Goal: Feedback & Contribution: Contribute content

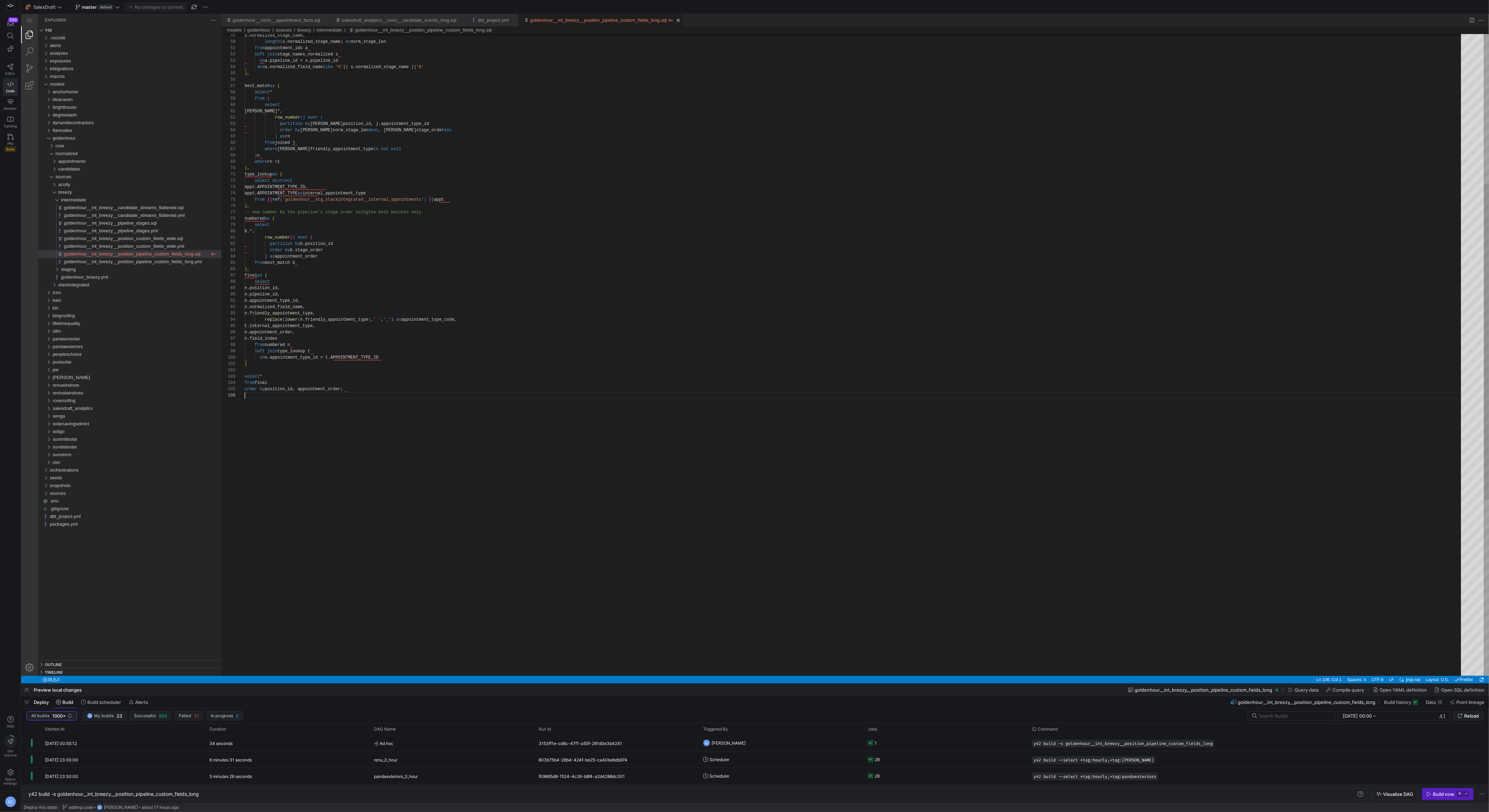
scroll to position [32, 0]
click at [641, 447] on div "s.normalized_stage_name, length ( s.normalized_stage_name ) as norm_stage_len f…" at bounding box center [855, 381] width 1221 height 1304
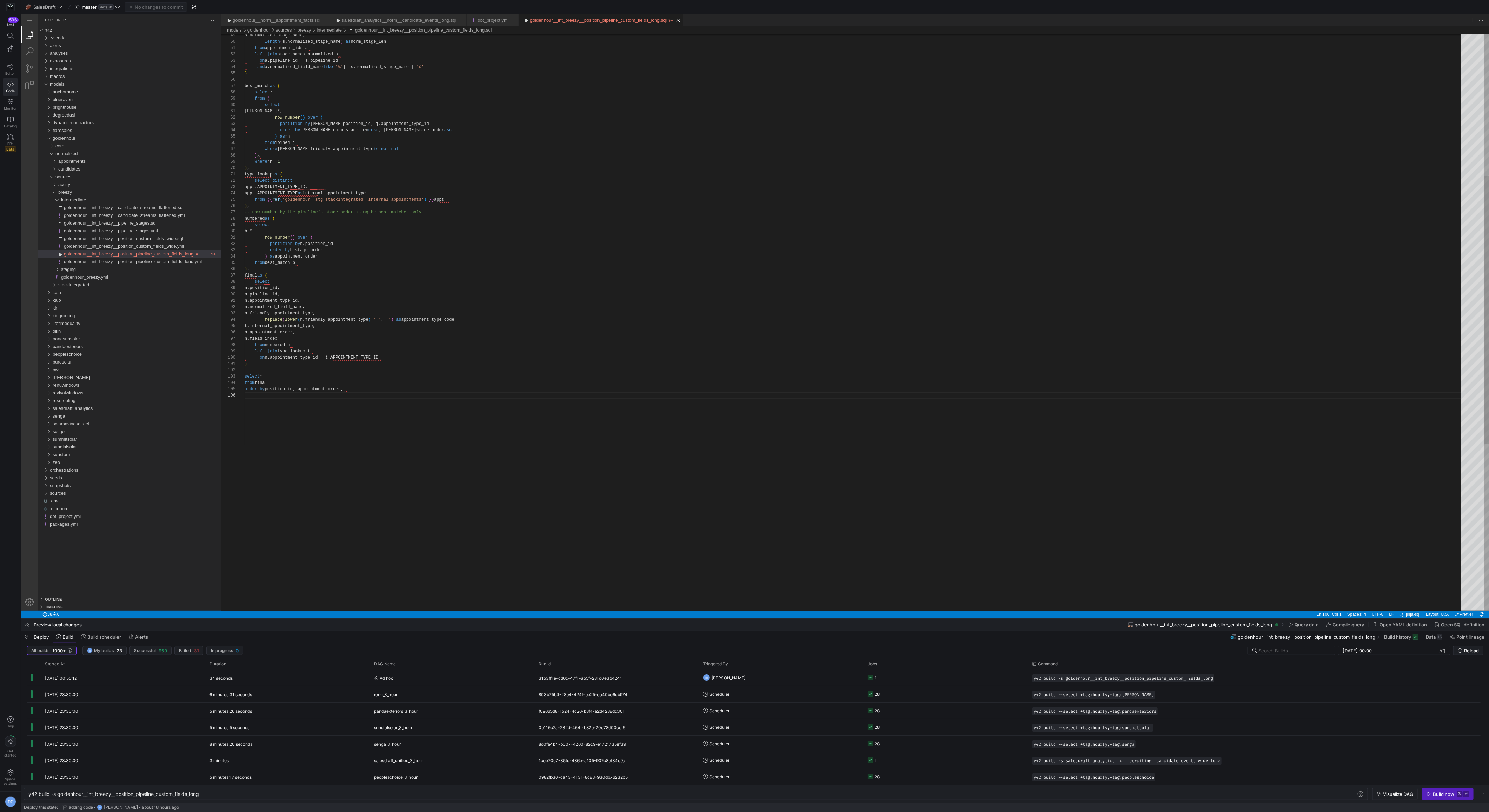
drag, startPoint x: 753, startPoint y: 684, endPoint x: 751, endPoint y: 618, distance: 66.0
click at [751, 618] on div at bounding box center [755, 618] width 1468 height 3
click at [757, 560] on div "s.normalized_stage_name, length ( s.normalized_stage_name ) as norm_stage_len f…" at bounding box center [855, 348] width 1221 height 1239
click at [740, 516] on div "s.normalized_stage_name, length ( s.normalized_stage_name ) as norm_stage_len f…" at bounding box center [855, 348] width 1221 height 1239
click at [602, 389] on div "s.normalized_stage_name, length ( s.normalized_stage_name ) as norm_stage_len f…" at bounding box center [855, 348] width 1221 height 1239
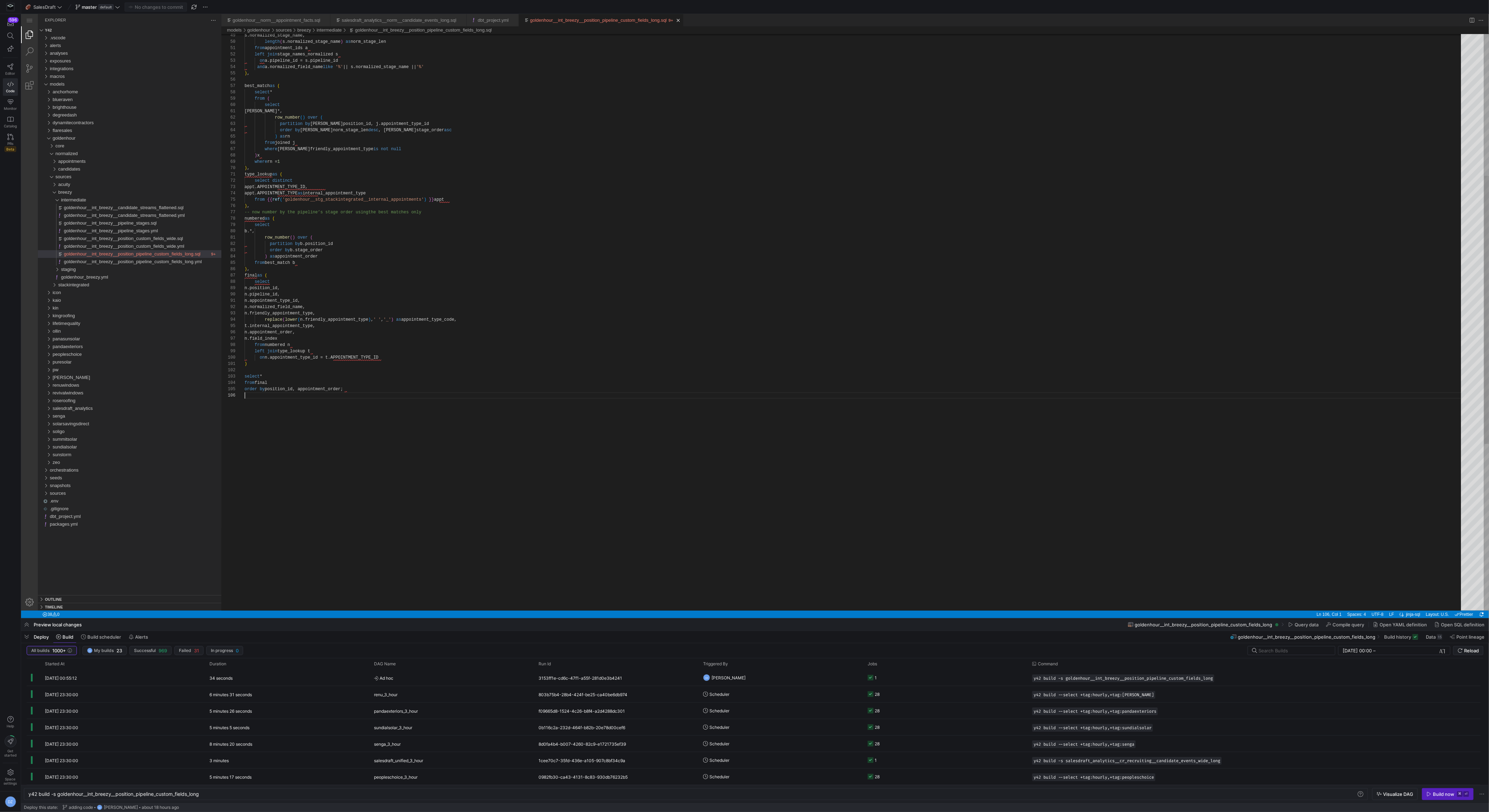
scroll to position [25, 101]
type textarea ") select * from final order by position_id, appointment_order"
click at [597, 437] on div "s.normalized_stage_name, length ( s.normalized_stage_name ) as norm_stage_len f…" at bounding box center [855, 348] width 1221 height 1239
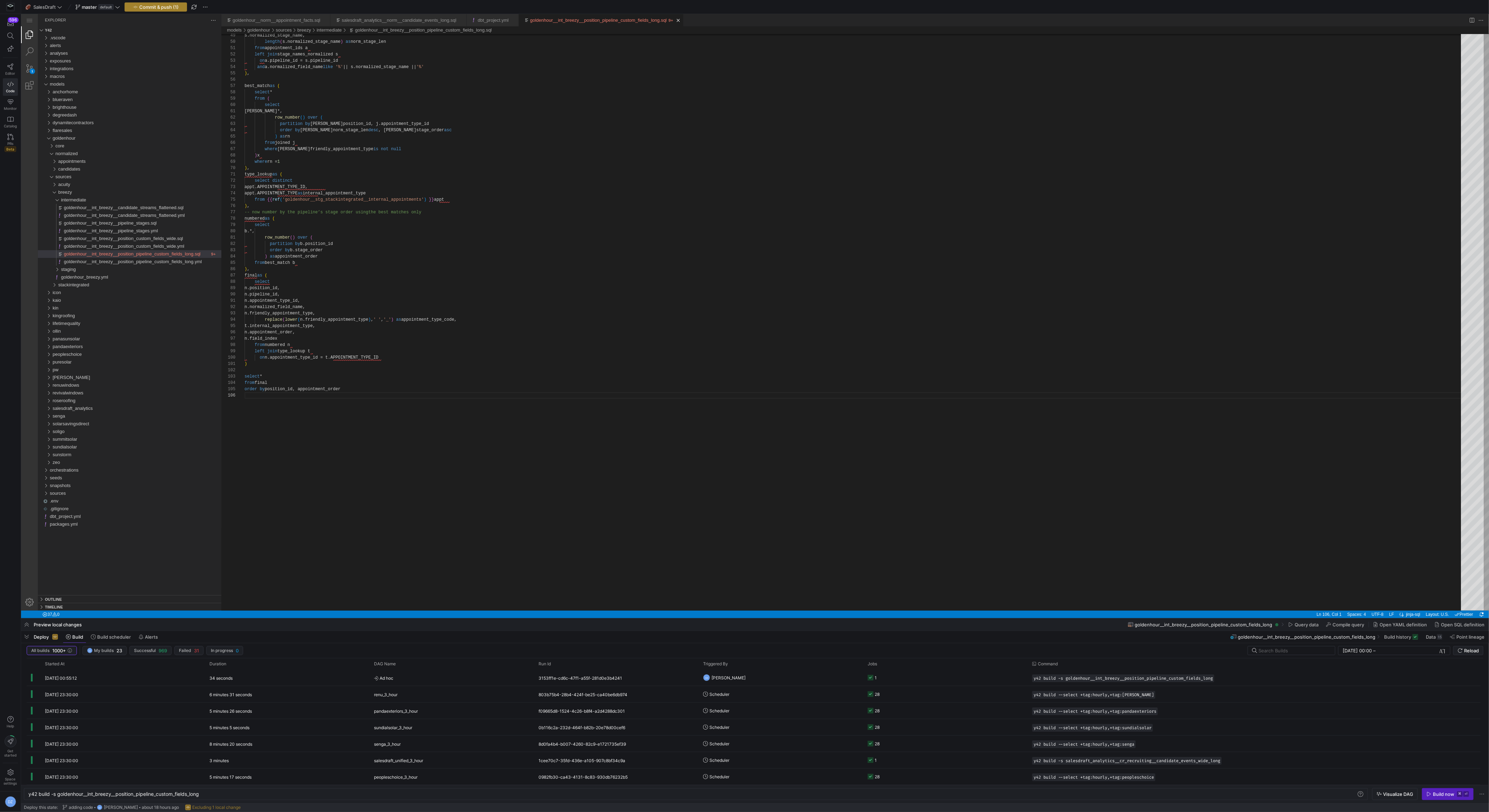
click at [181, 9] on span "button" at bounding box center [155, 7] width 62 height 9
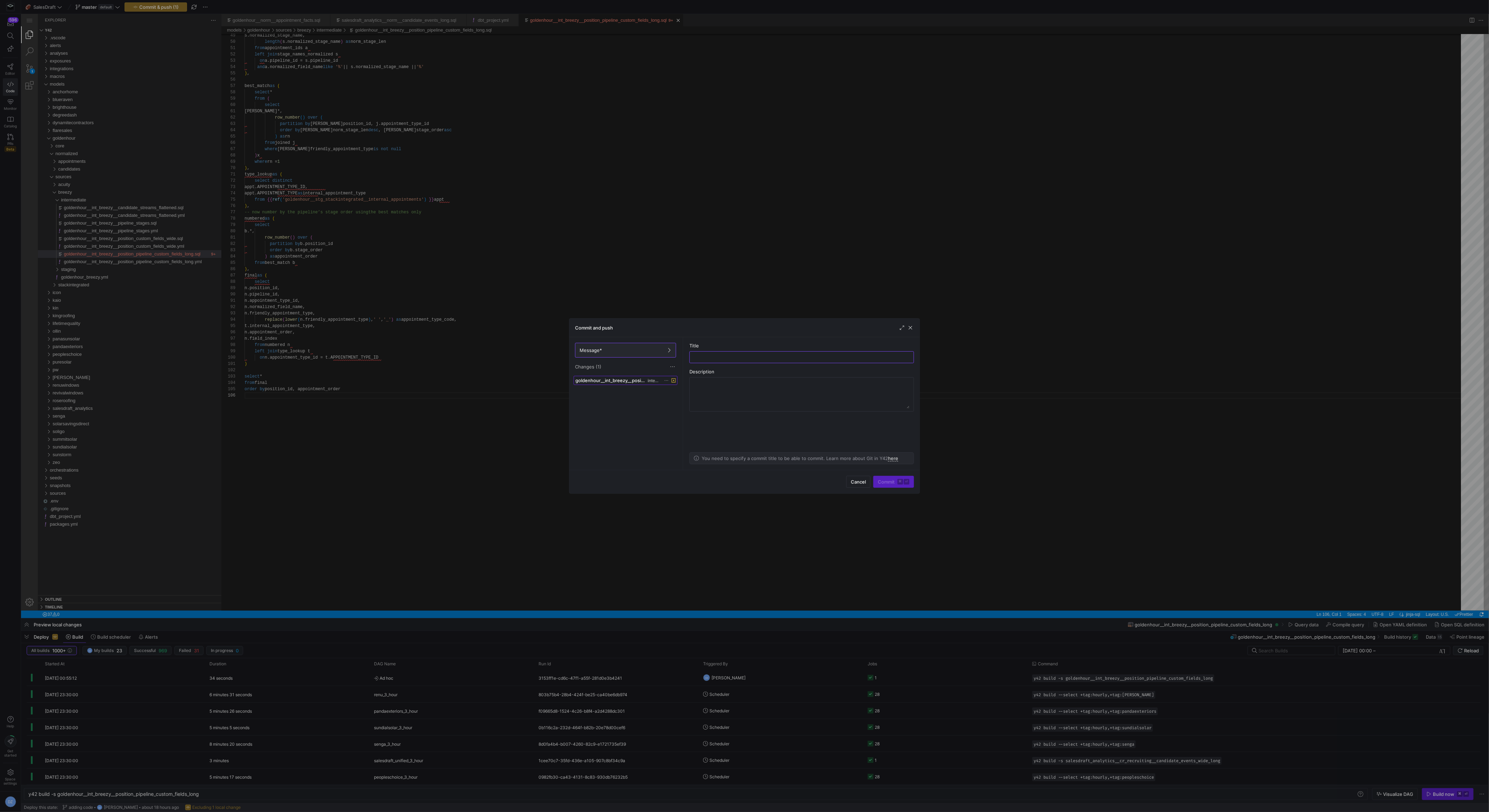
click at [633, 383] on span at bounding box center [625, 380] width 103 height 9
click at [851, 480] on span "Cancel" at bounding box center [858, 482] width 15 height 6
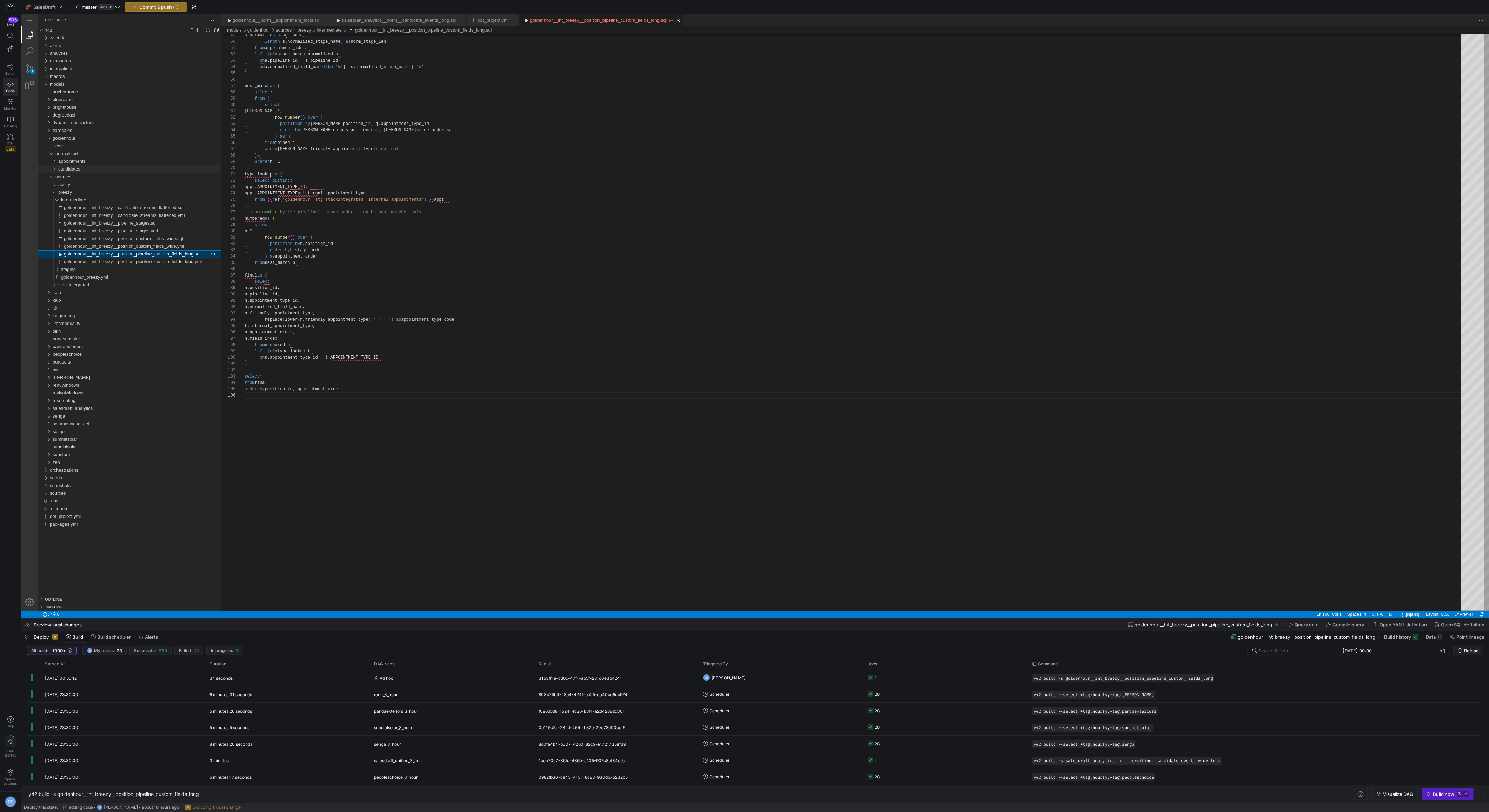
click at [77, 169] on span "candidates" at bounding box center [69, 169] width 22 height 5
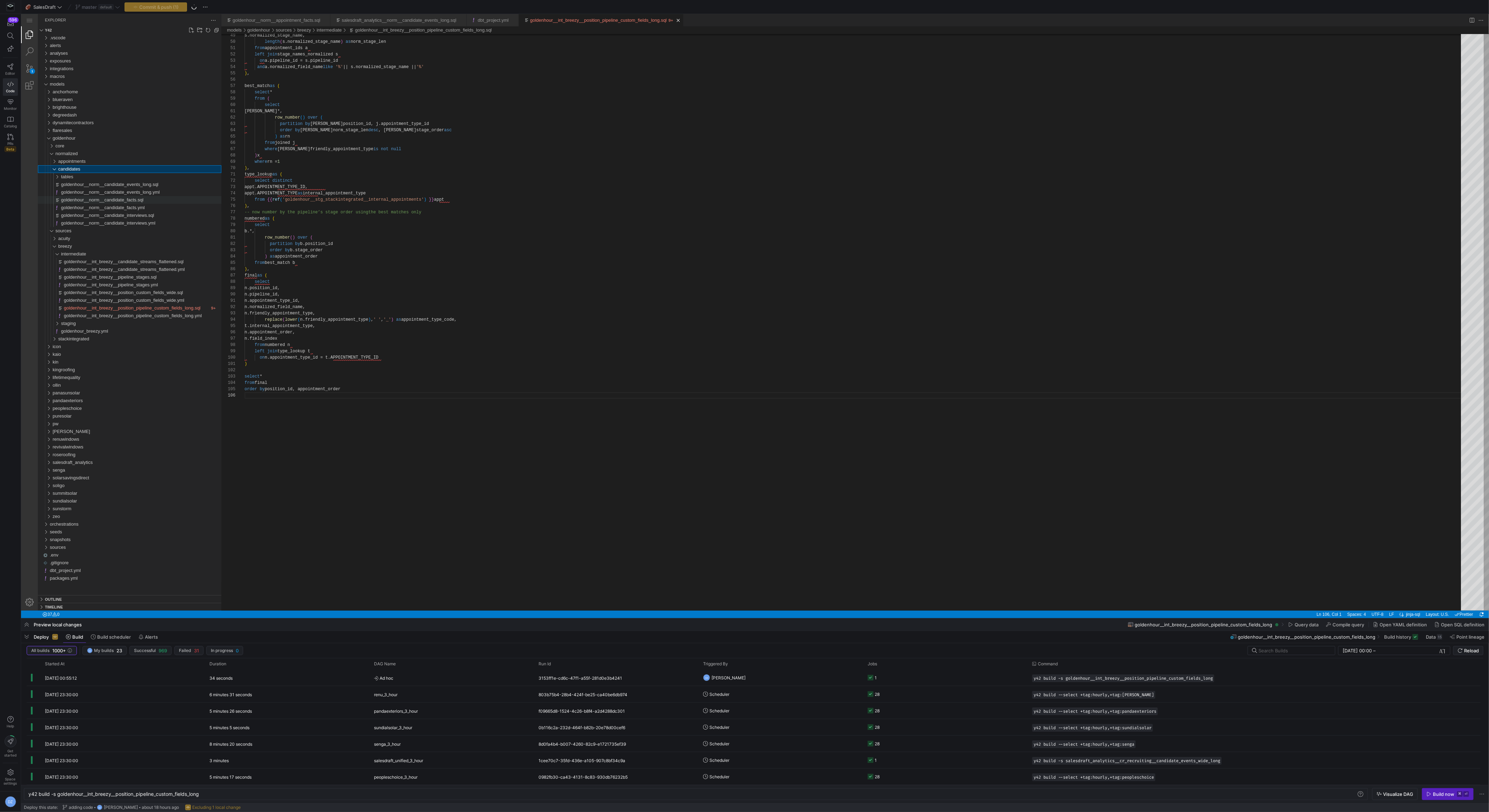
click at [87, 201] on span "goldenhour__norm__candidate_facts.sql" at bounding box center [102, 199] width 83 height 5
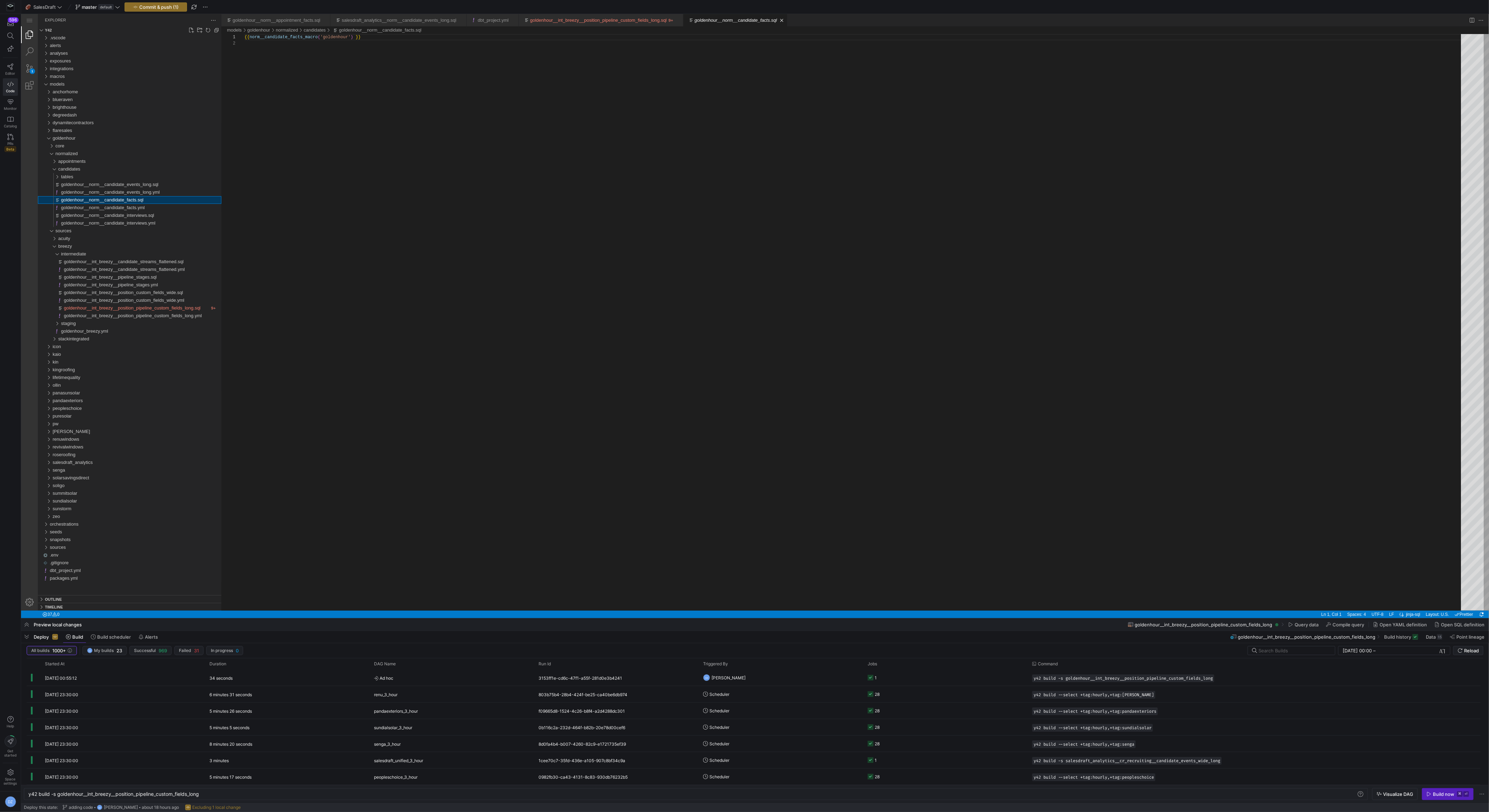
type textarea "y42 build -s goldenhour__norm__candidate_facts"
click at [581, 255] on div "{{ norm__candidate_facts_macro ( 'goldenhour' ) }}" at bounding box center [855, 325] width 1221 height 583
click at [391, 335] on div "{{ norm__candidate_facts_macro ( 'goldenhour' ) }}" at bounding box center [855, 325] width 1221 height 583
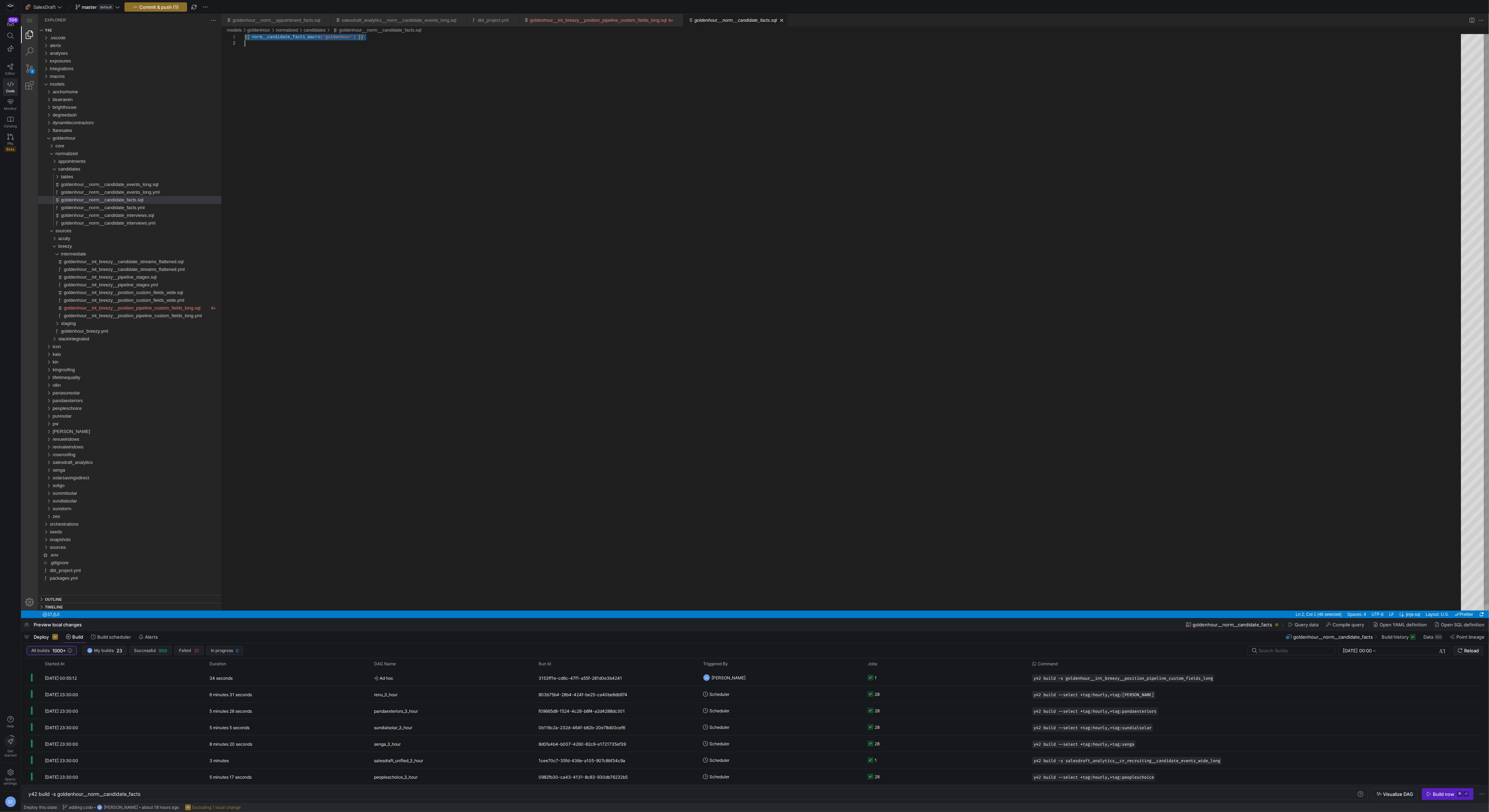
paste textarea ") select * from in_breezy"
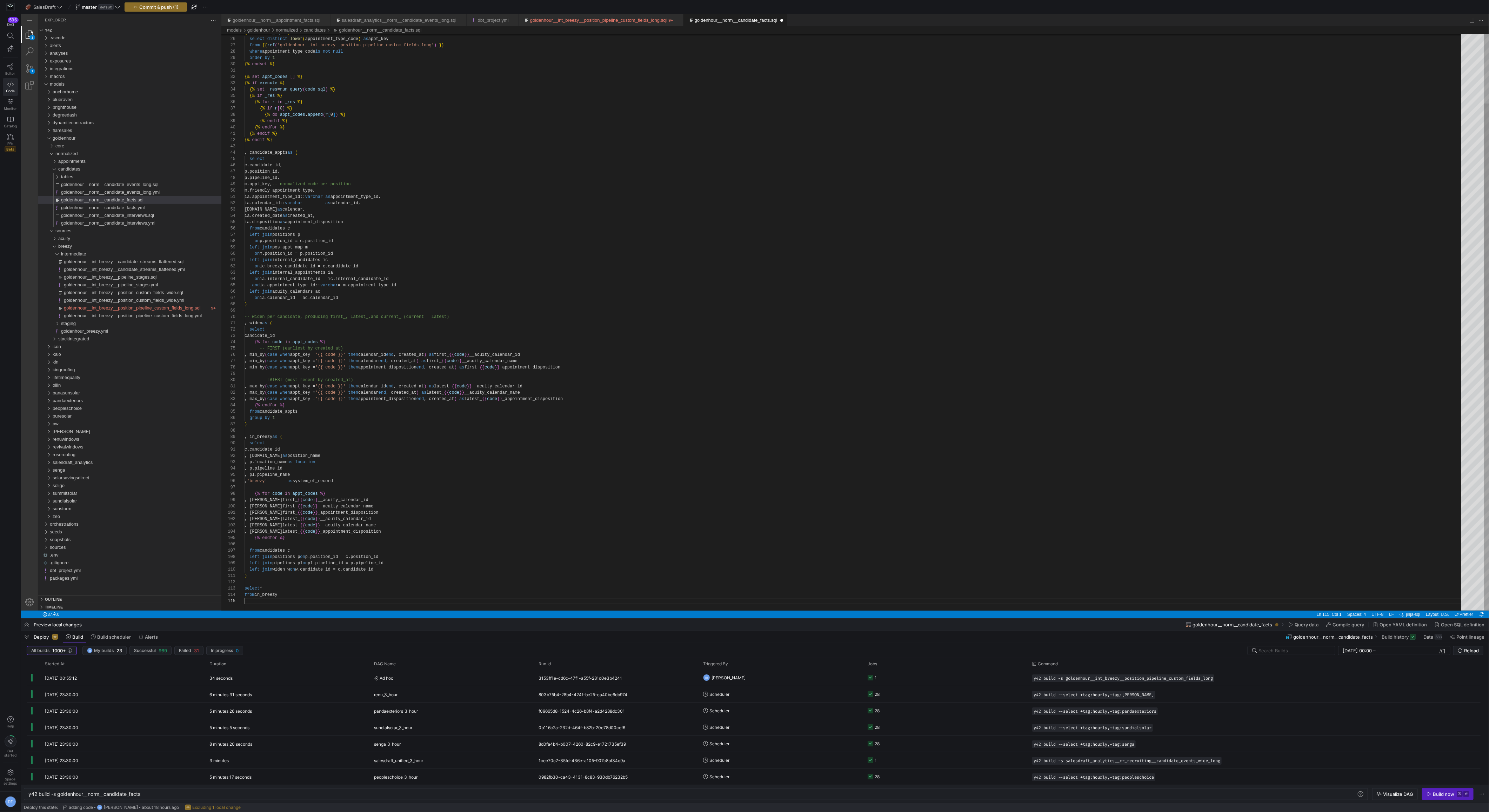
scroll to position [25, 0]
click at [477, 333] on div "{% set code_sql %} select distinct lower ( appointment_type_code ) as appt_key …" at bounding box center [855, 526] width 1221 height 1296
click at [382, 378] on div "{% set code_sql %} select distinct lower ( appointment_type_code ) as appt_key …" at bounding box center [855, 526] width 1221 height 1296
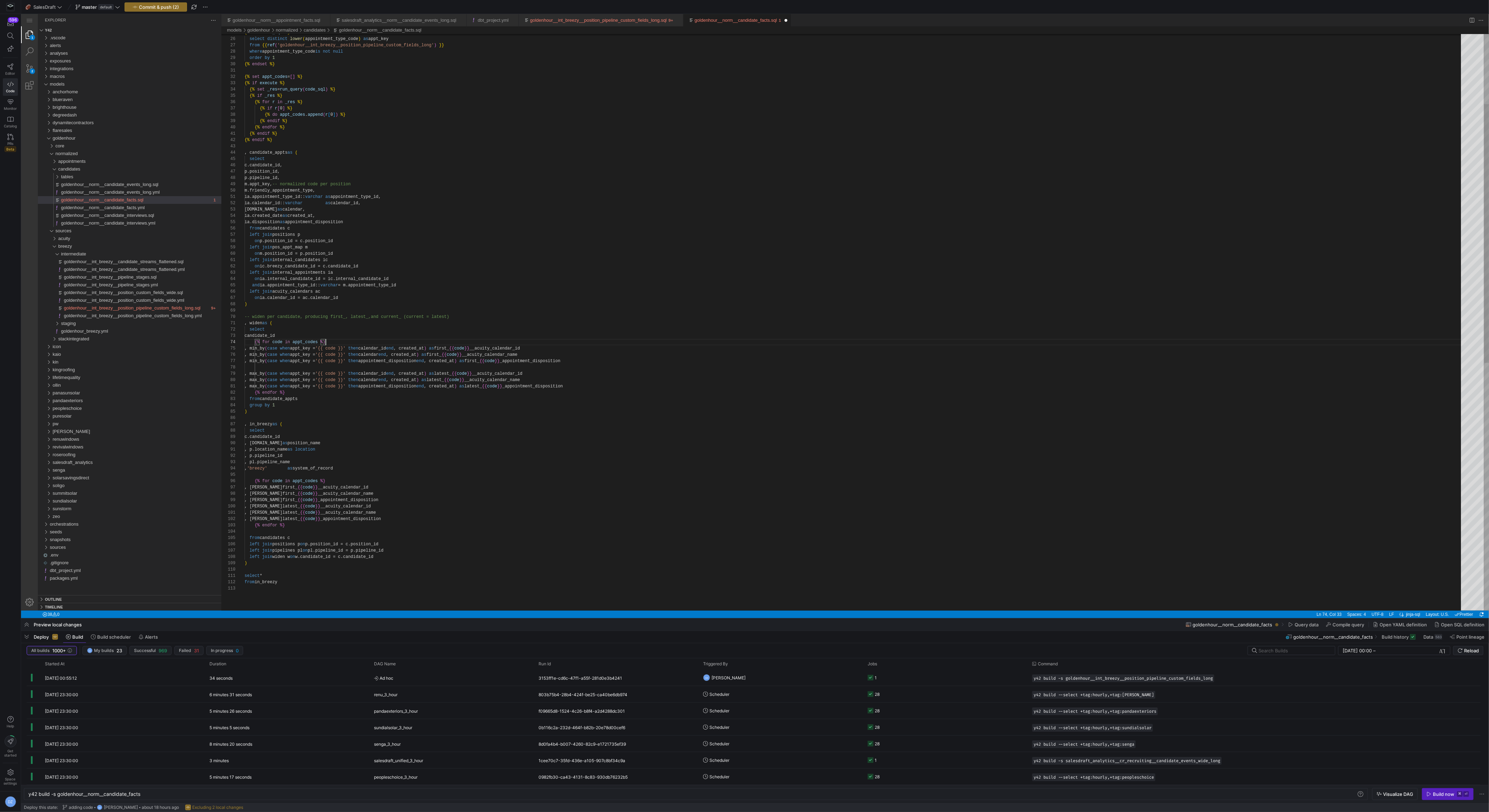
click at [372, 368] on div "{% set code_sql %} select distinct lower ( appointment_type_code ) as appt_key …" at bounding box center [855, 520] width 1221 height 1284
click at [366, 392] on div "{% set code_sql %} select distinct lower ( appointment_type_code ) as appt_key …" at bounding box center [855, 520] width 1221 height 1284
click at [466, 317] on div "{% set code_sql %} select distinct lower ( appointment_type_code ) as appt_key …" at bounding box center [855, 520] width 1221 height 1284
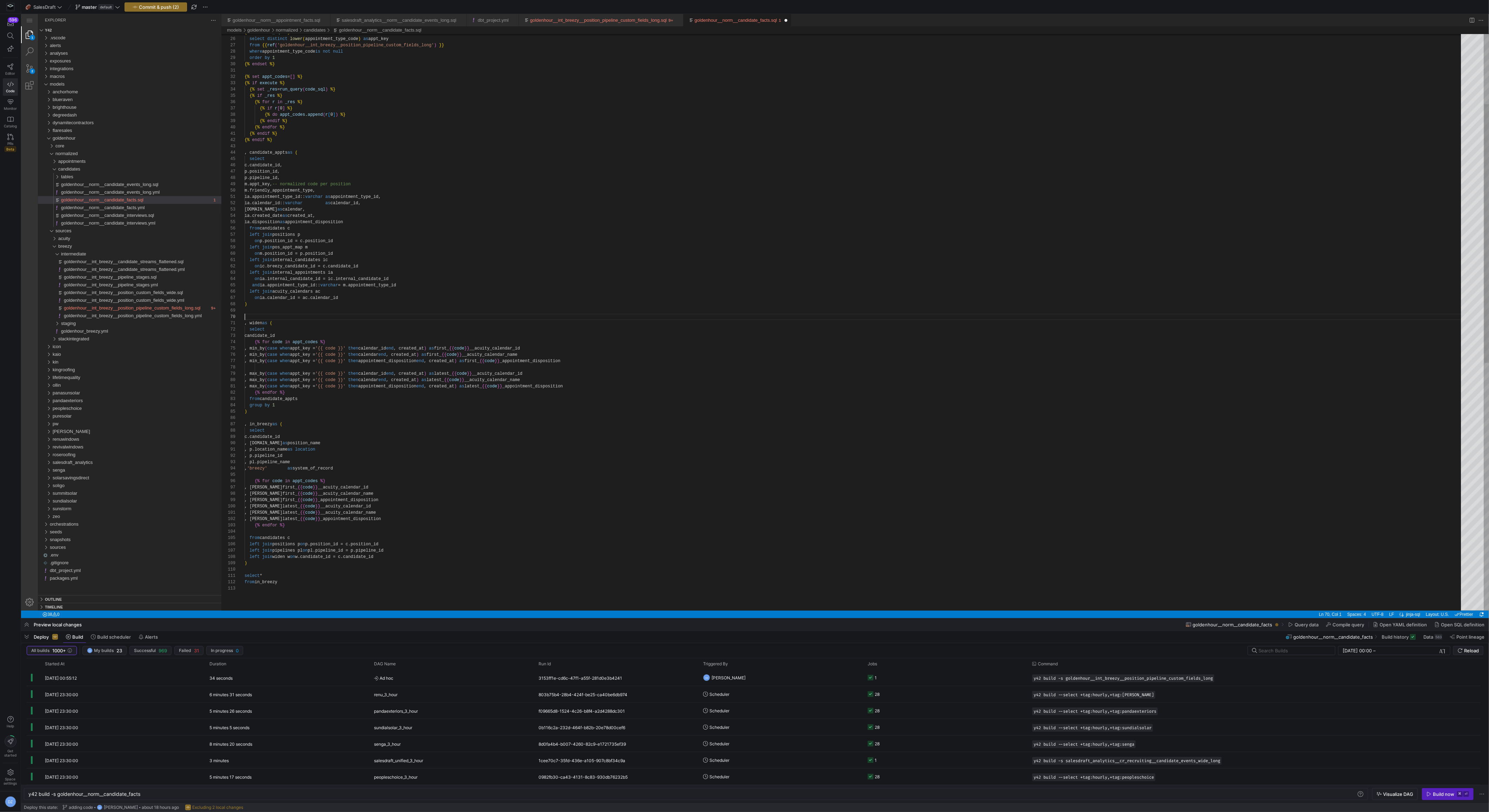
scroll to position [50, 0]
click at [342, 198] on div "{% set code_sql %} select distinct lower ( appointment_type_code ) as appt_key …" at bounding box center [855, 517] width 1221 height 1277
paste textarea "goldenhour__norm__candidate_facts.sql, preview"
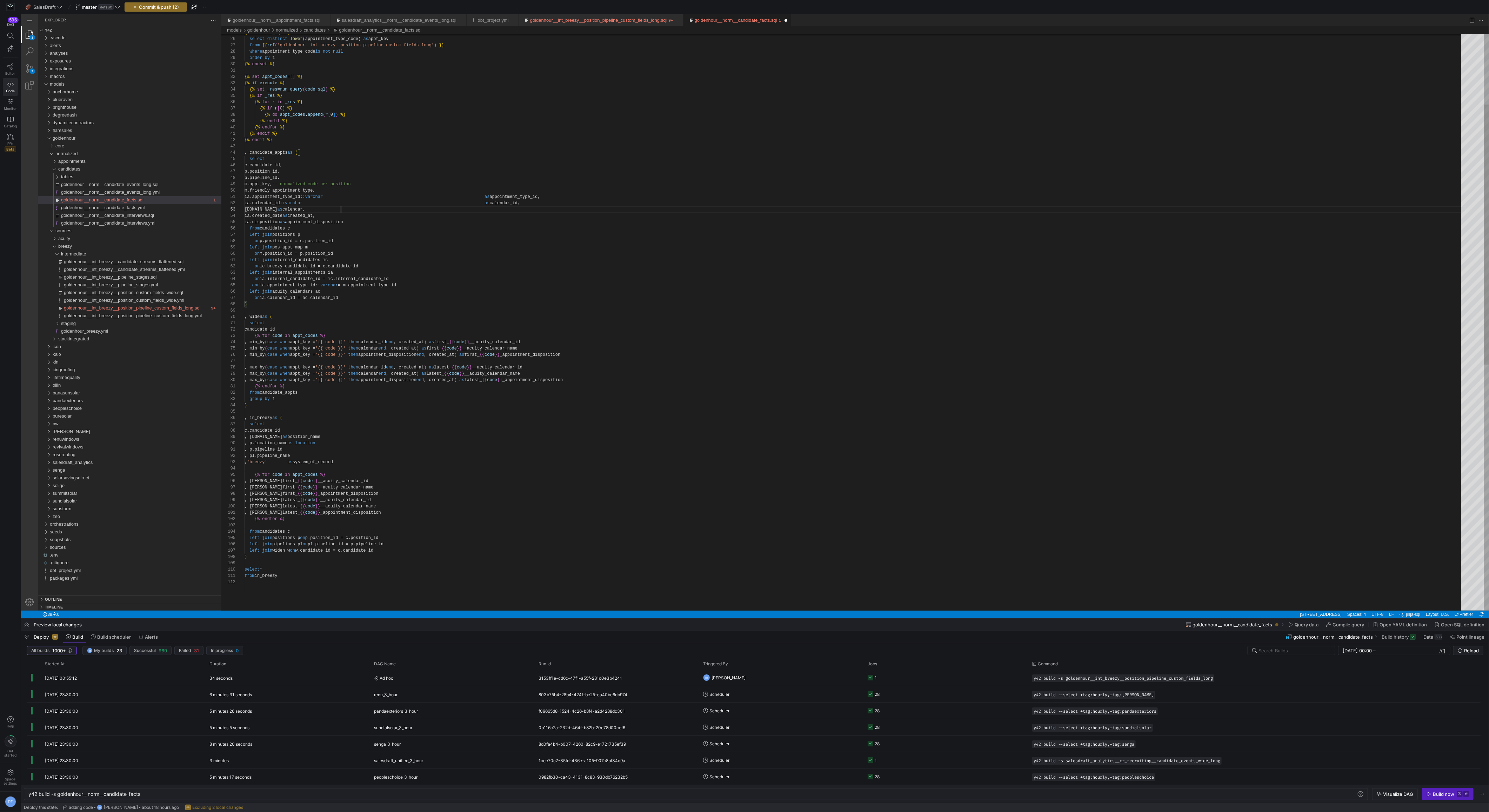
paste textarea "goldenhour__norm__candidate_facts.sql, preview"
paste textarea "as appointment_type_id, ia.calendar_id::varchar as calendar_id, [DOMAIN_NAME] a…"
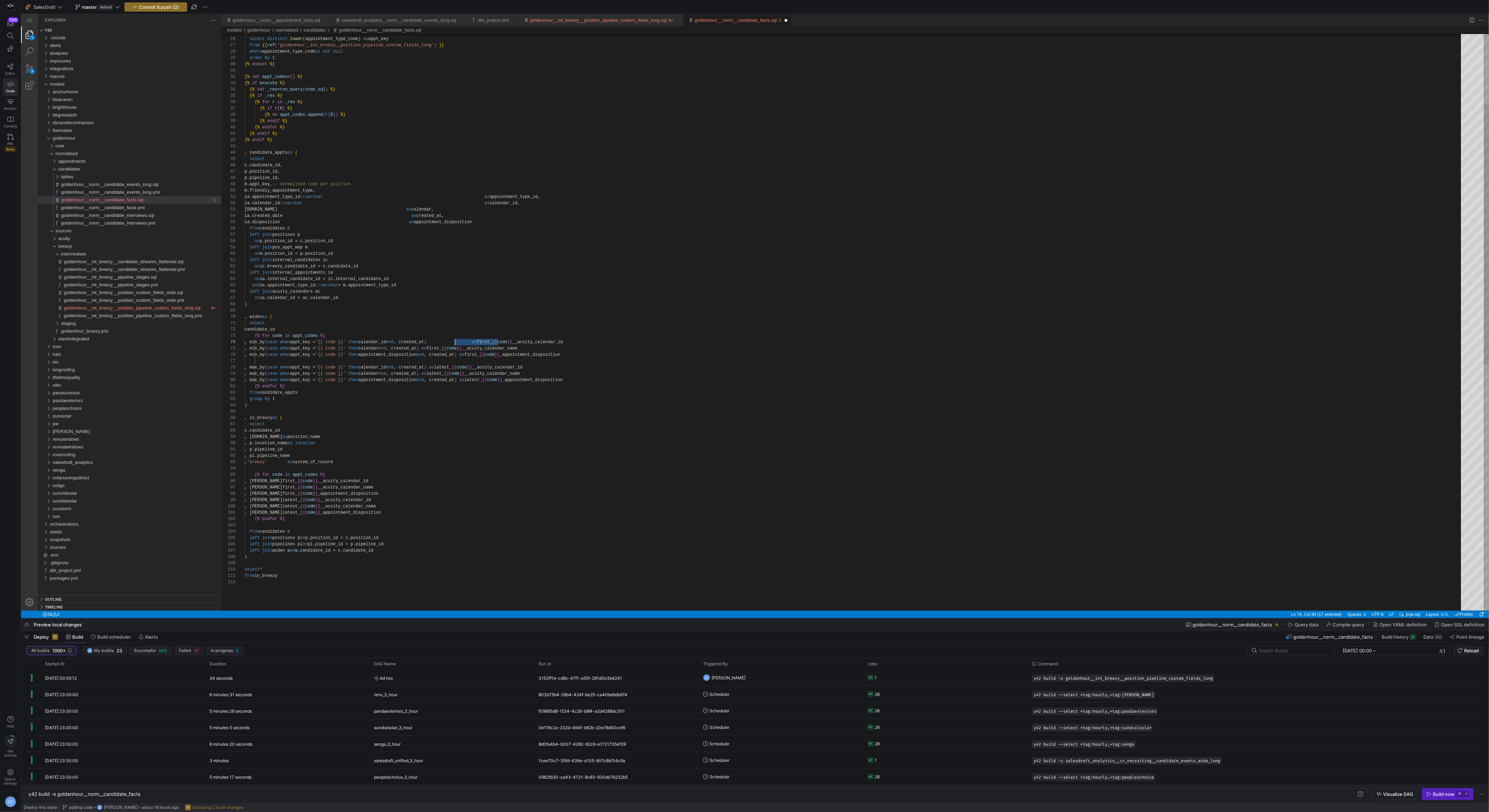
scroll to position [18, 210]
click at [455, 348] on div "{% set code_sql %} select distinct lower ( appointment_type_code ) as appt_key …" at bounding box center [855, 517] width 1221 height 1277
paste textarea "goldenhour__norm__candidate_facts.sql, preview"
click at [485, 354] on div "{% set code_sql %} select distinct lower ( appointment_type_code ) as appt_key …" at bounding box center [855, 517] width 1221 height 1277
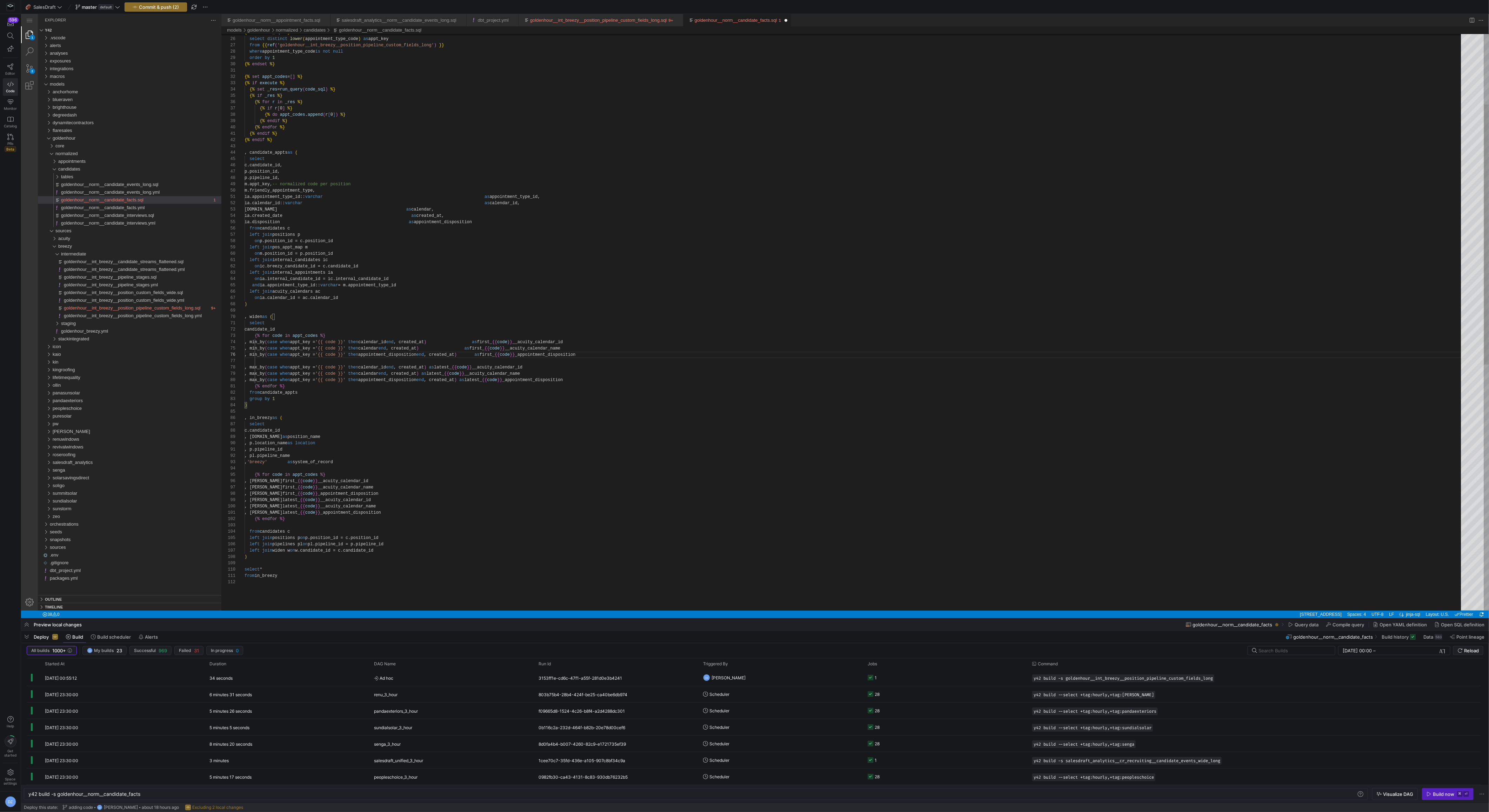
scroll to position [32, 253]
click at [455, 368] on div "{% set code_sql %} select distinct lower ( appointment_type_code ) as appt_key …" at bounding box center [855, 517] width 1221 height 1277
paste textarea "pt_key = '{{ code }}' then calendar_id end, created_at) as first_{{ code }}__ac…"
click at [455, 375] on div "{% set code_sql %} select distinct lower ( appointment_type_code ) as appt_key …" at bounding box center [855, 517] width 1221 height 1277
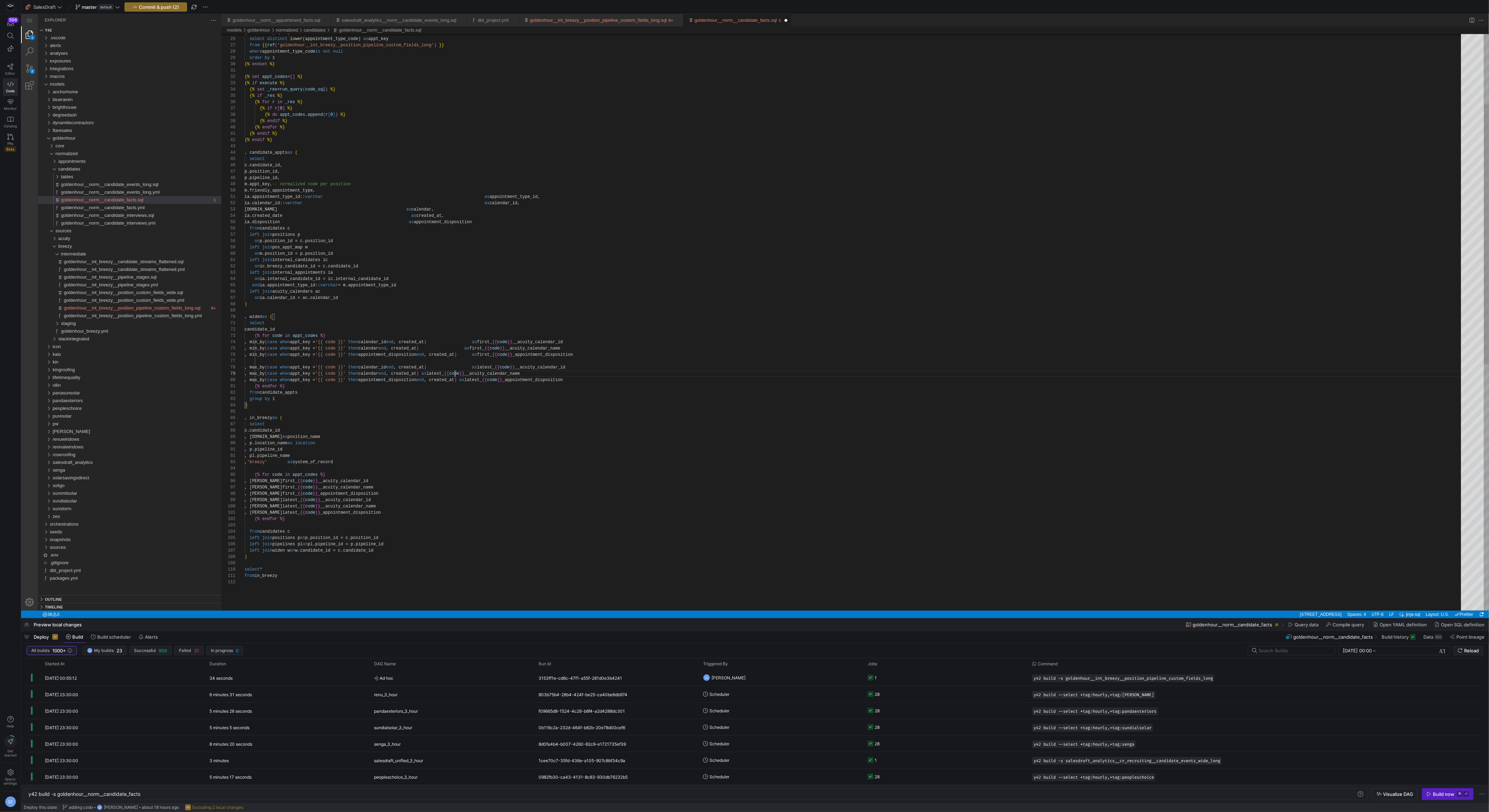
paste textarea "t_key = '{{ code }}' then calendar end, created_at) as first_{{ code }}__acuity…"
click at [485, 381] on div "{% set code_sql %} select distinct lower ( appointment_type_code ) as appt_key …" at bounding box center [855, 517] width 1221 height 1277
click at [465, 409] on div "{% set code_sql %} select distinct lower ( appointment_type_code ) as appt_key …" at bounding box center [855, 517] width 1221 height 1277
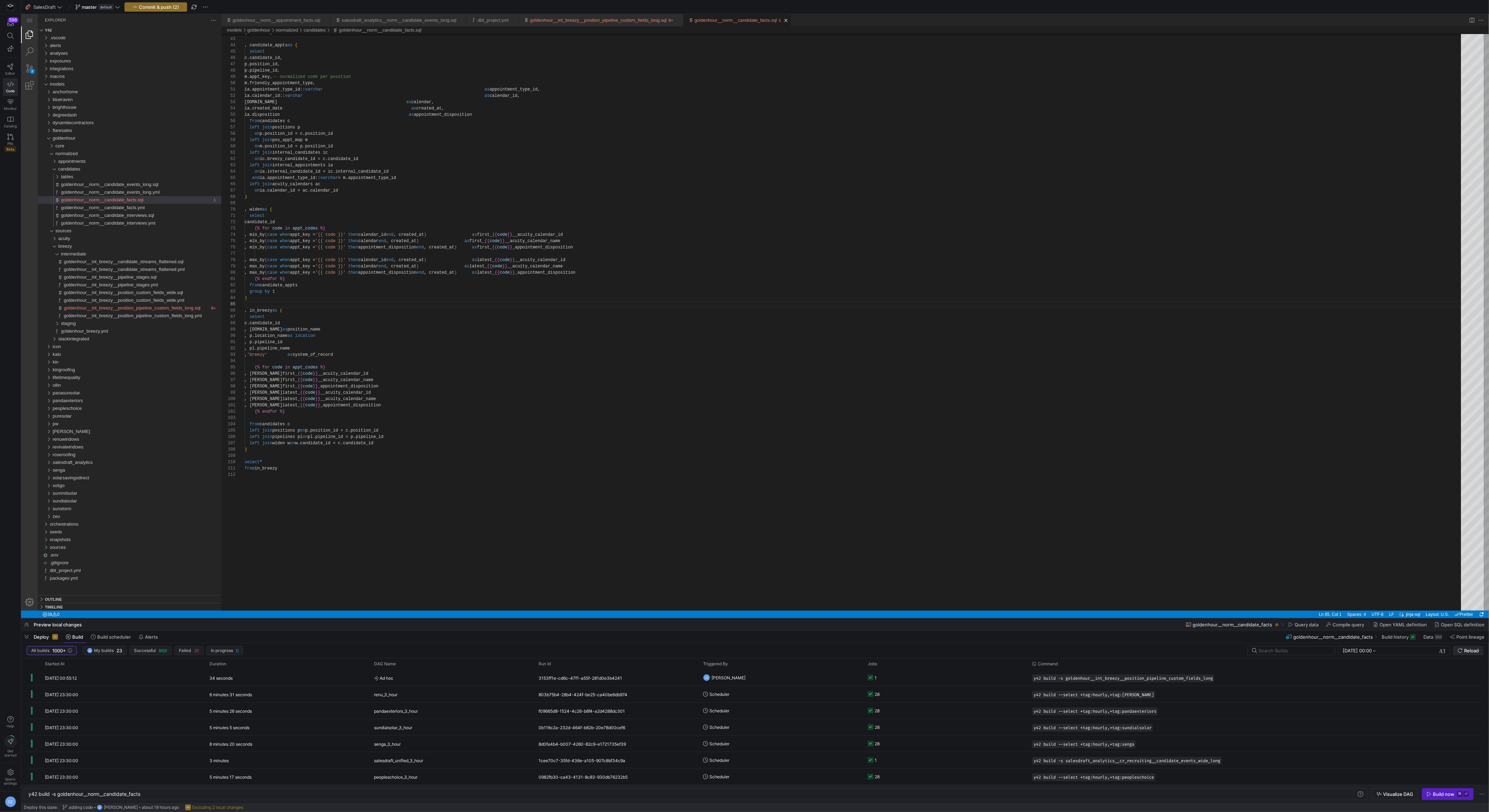
click at [1458, 652] on icon "submit" at bounding box center [1460, 650] width 5 height 5
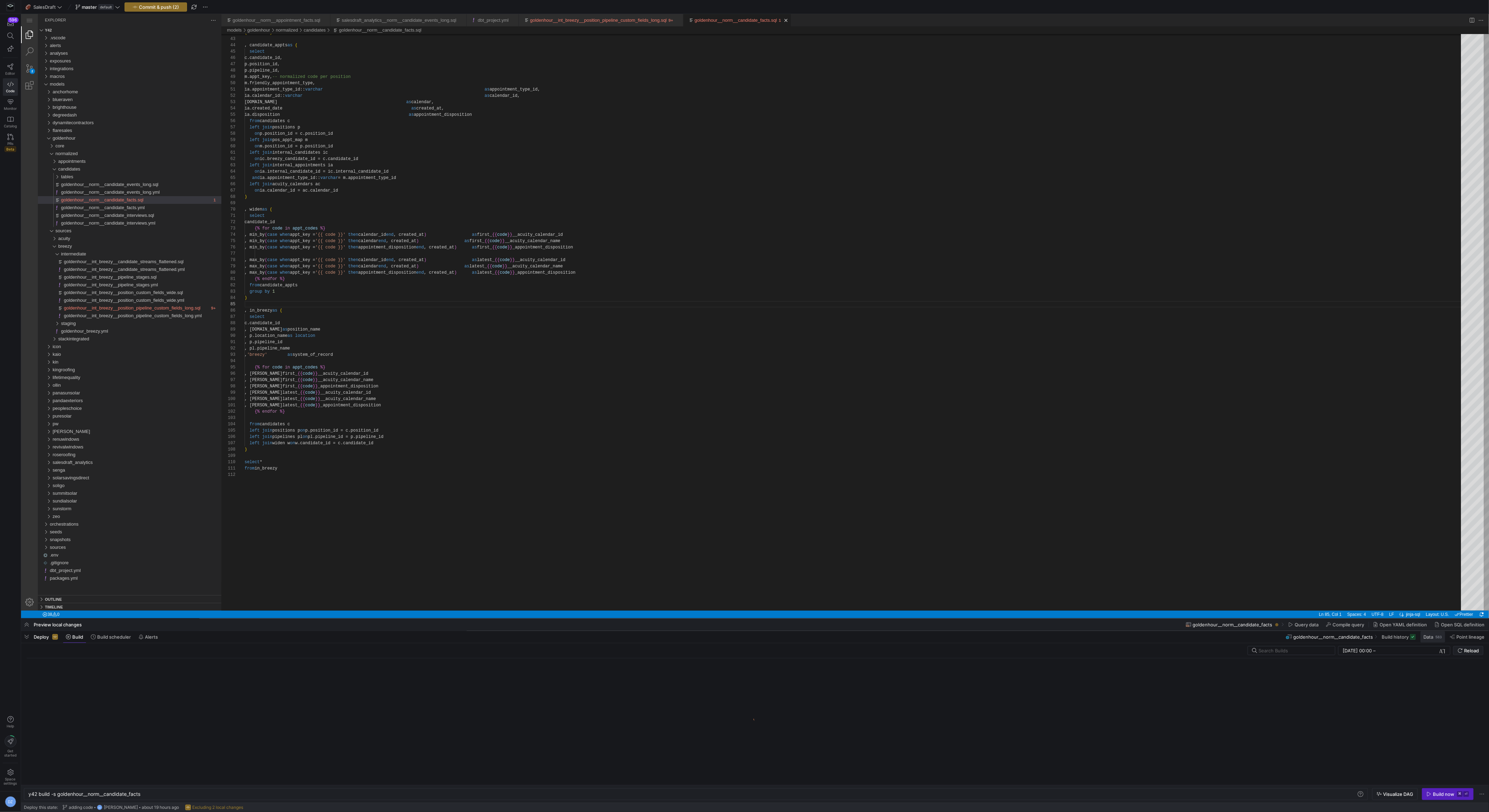
click at [1435, 640] on span at bounding box center [1433, 636] width 24 height 11
click at [28, 638] on span "button" at bounding box center [26, 636] width 11 height 12
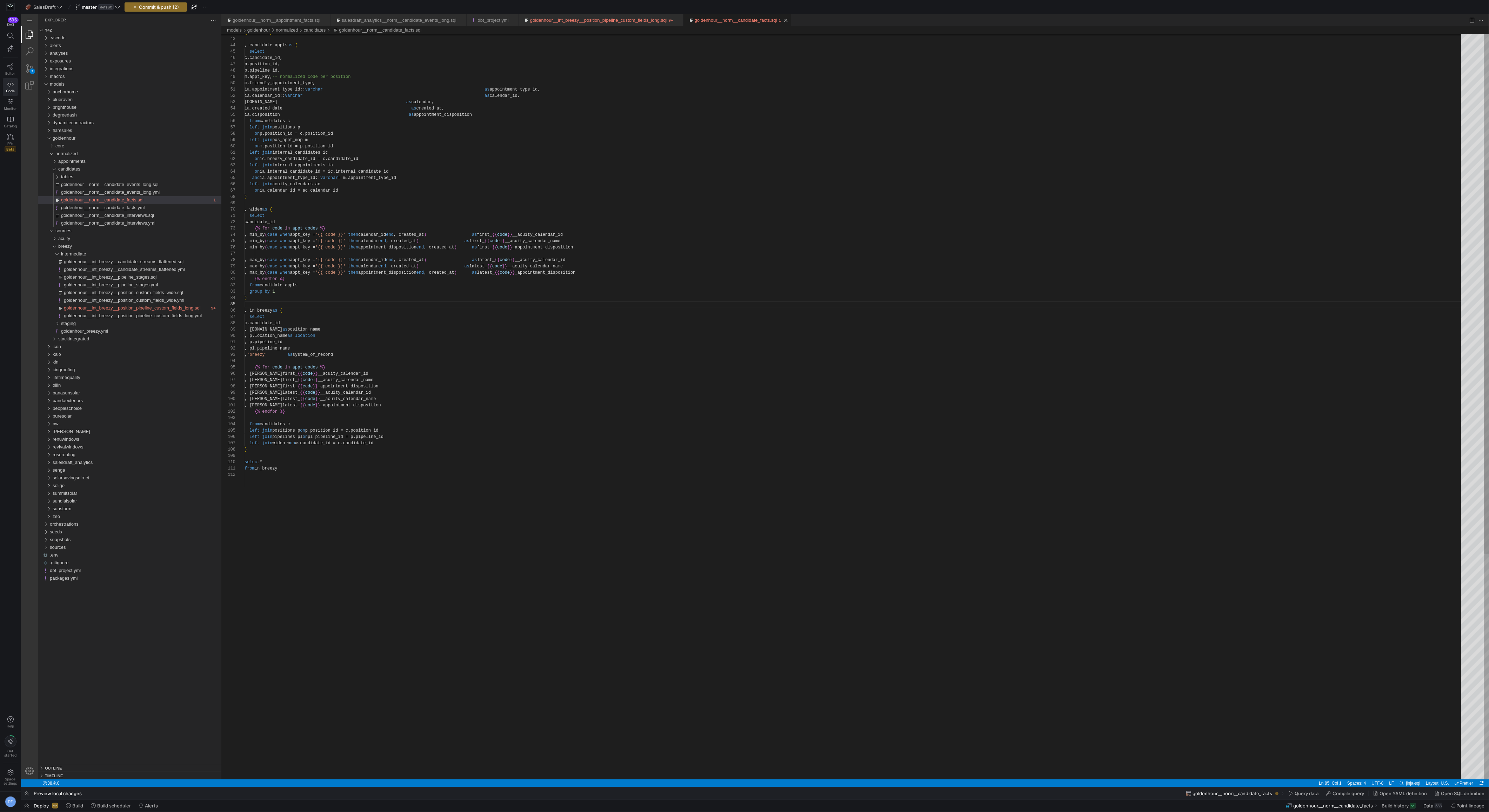
click at [468, 540] on div "on ic.breezy_candidate_id = c.candidate_id left join internal_appointments ia o…" at bounding box center [855, 494] width 1221 height 1446
type textarea ", [PERSON_NAME]latest_{{ code }}_appointment_disposition {% endfor %} from cand…"
click at [473, 412] on div "on ic.breezy_candidate_id = c.candidate_id left join internal_appointments ia o…" at bounding box center [855, 494] width 1221 height 1446
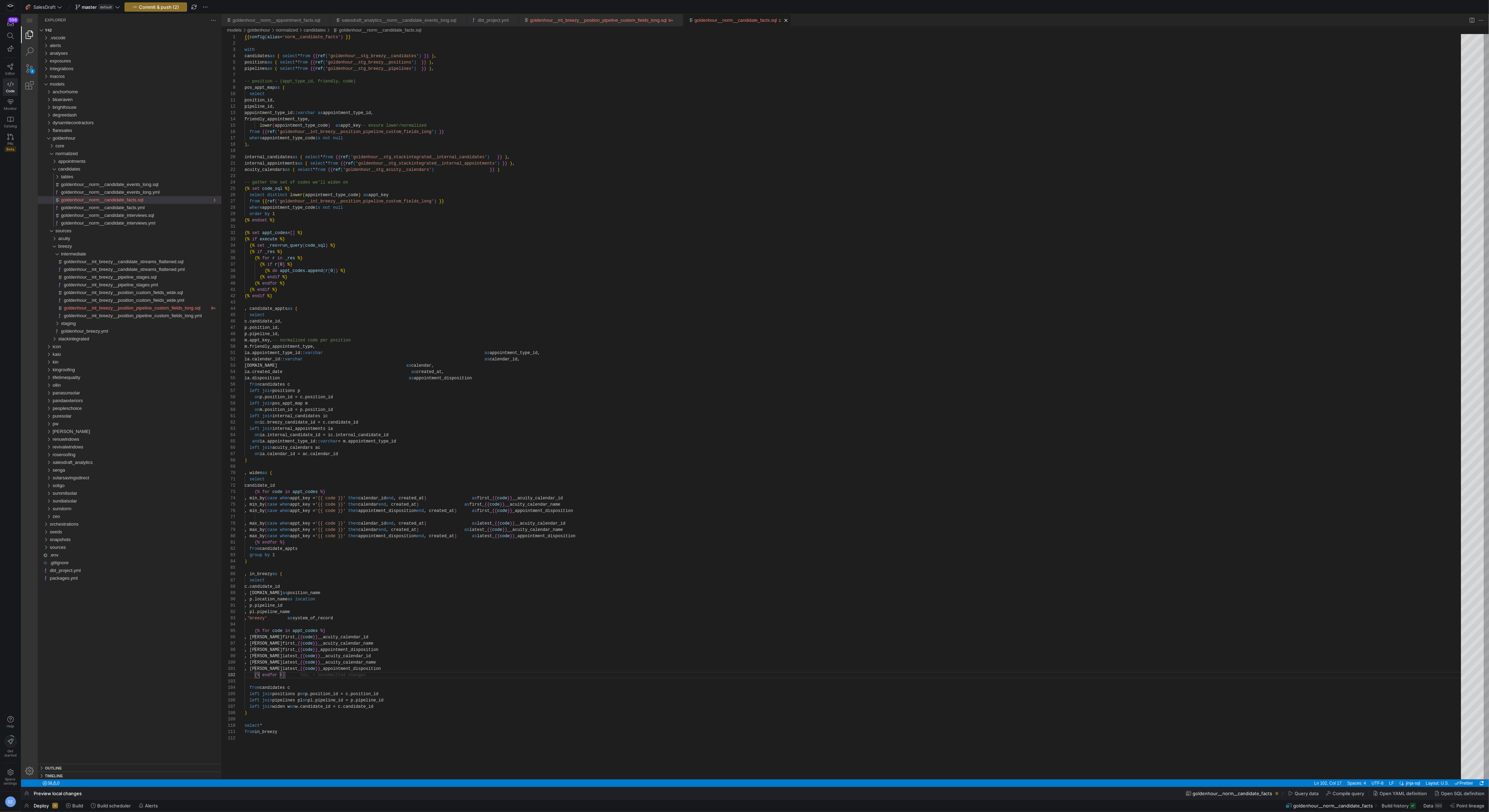
click at [140, 1] on y42-top-nav "🏈 SalesDraft master default Commit & push (2)" at bounding box center [755, 7] width 1468 height 14
click at [142, 4] on span "Commit & push (2)" at bounding box center [158, 7] width 40 height 6
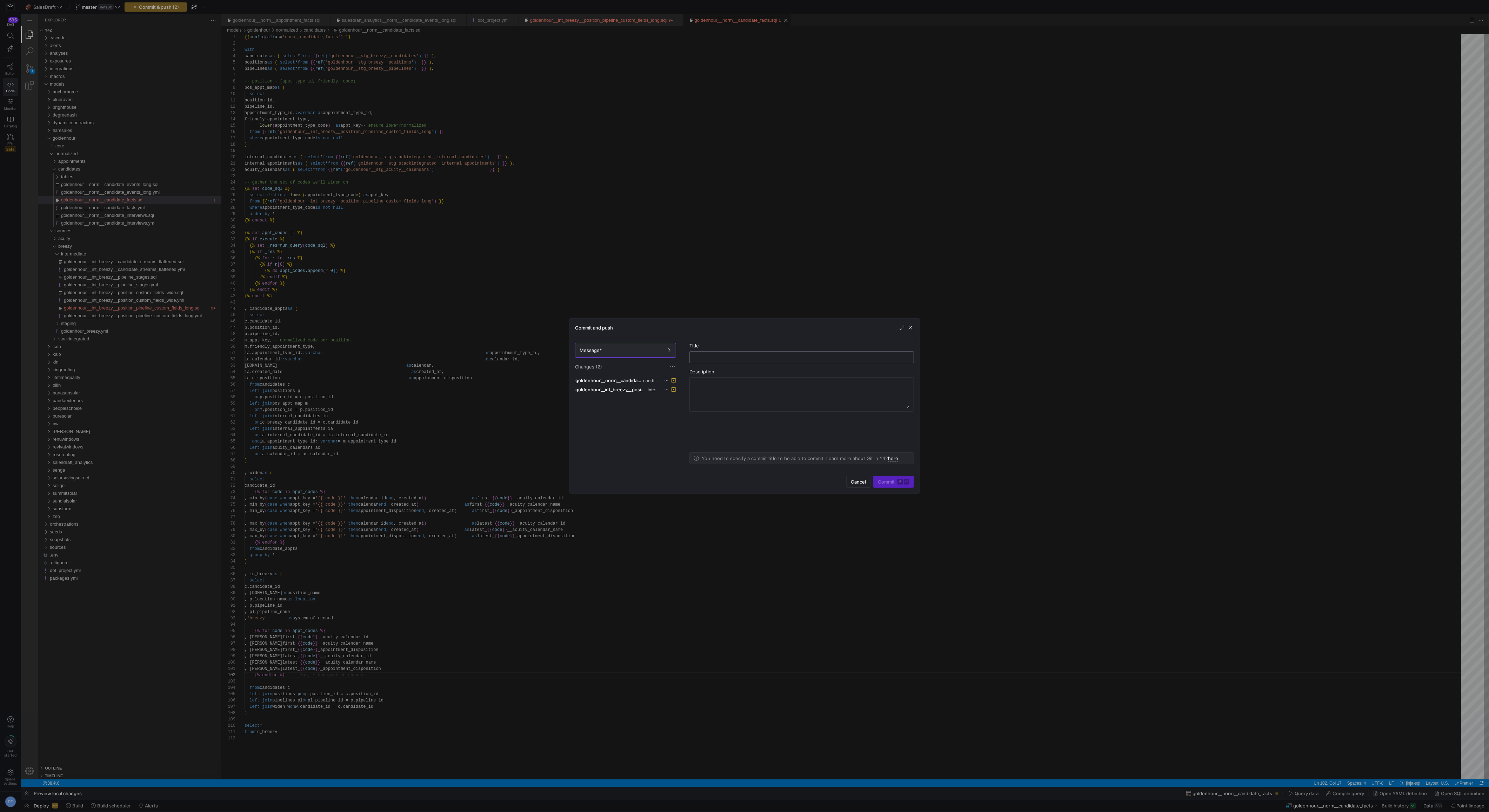
click at [726, 357] on input "text" at bounding box center [802, 357] width 213 height 6
type input "testing new stuff"
click at [884, 486] on span "submit" at bounding box center [893, 481] width 40 height 11
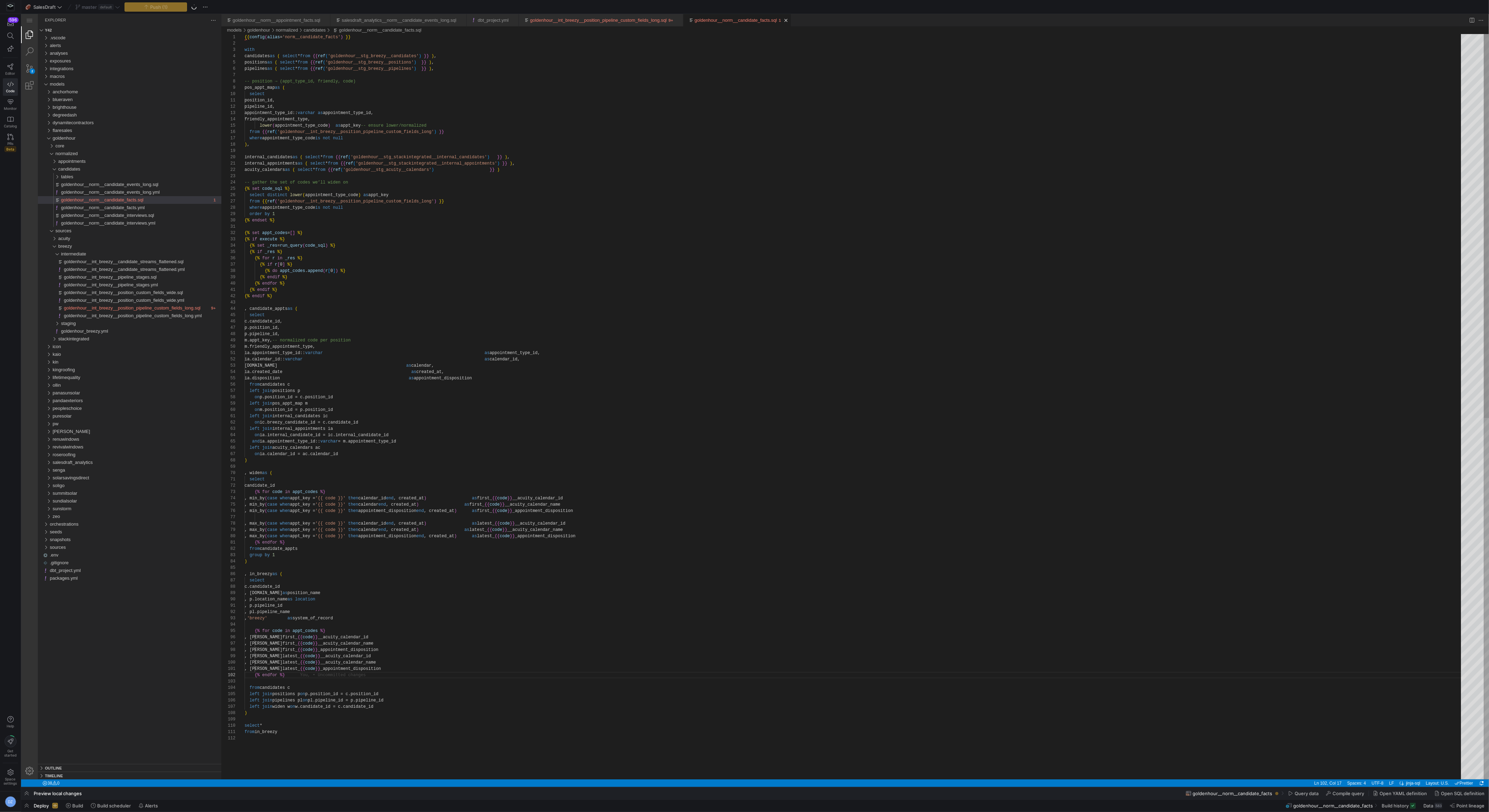
type textarea ", p.pipeline_id , pl.pipeline_name , 'breezy' as system_of_record {% for code i…"
click at [824, 613] on div "on ic.breezy_candidate_id = c.candidate_id left join internal_appointments ia o…" at bounding box center [855, 757] width 1221 height 1446
